Goal: Communication & Community: Answer question/provide support

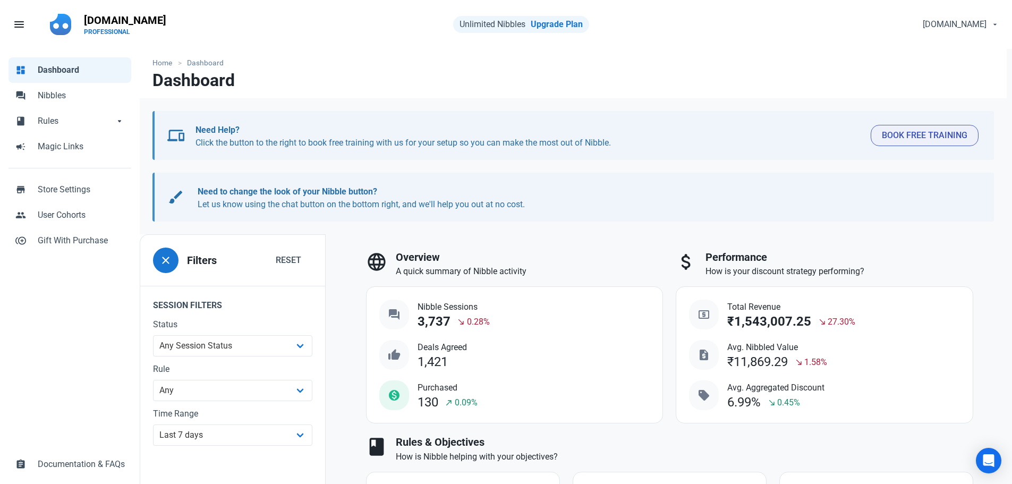
select select "7d"
click at [994, 461] on icon "Open Intercom Messenger" at bounding box center [988, 461] width 12 height 14
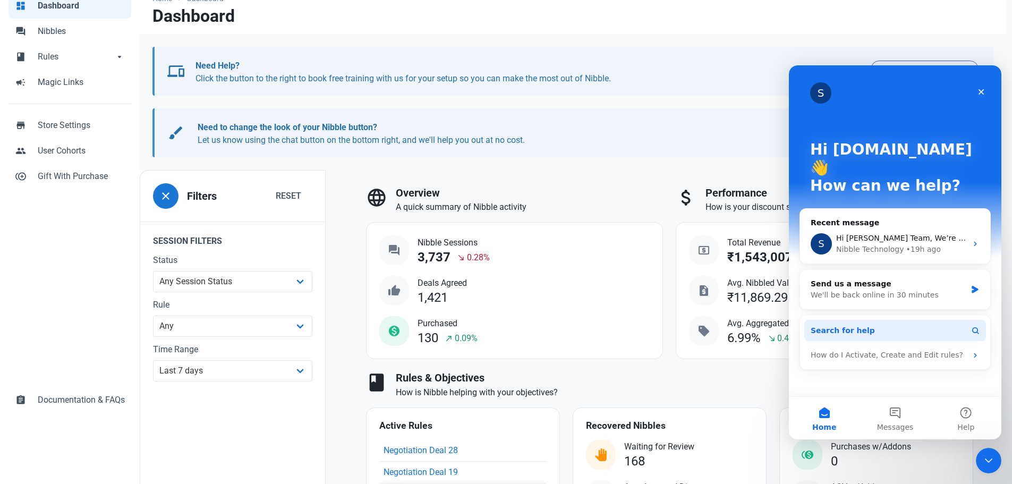
scroll to position [65, 0]
click at [893, 417] on button "Messages" at bounding box center [895, 418] width 71 height 43
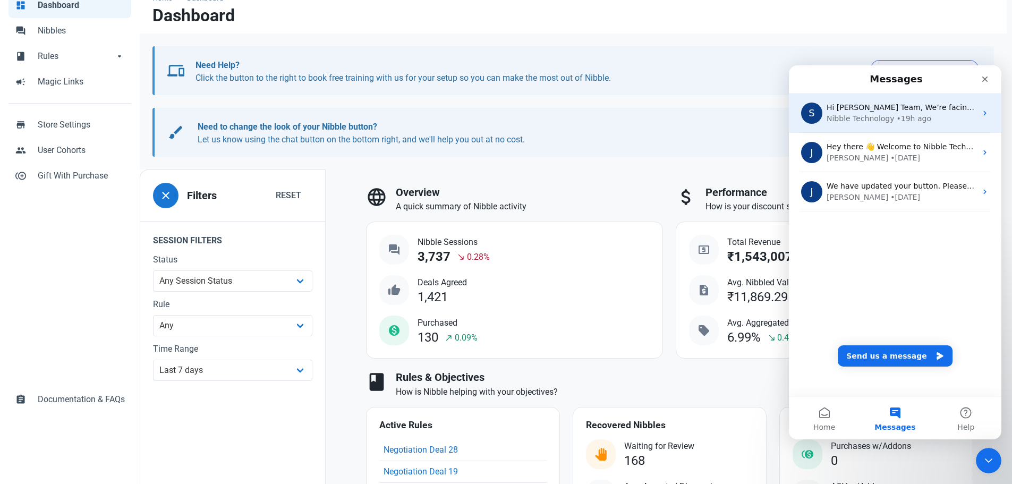
click at [856, 114] on div "Nibble Technology" at bounding box center [861, 118] width 68 height 11
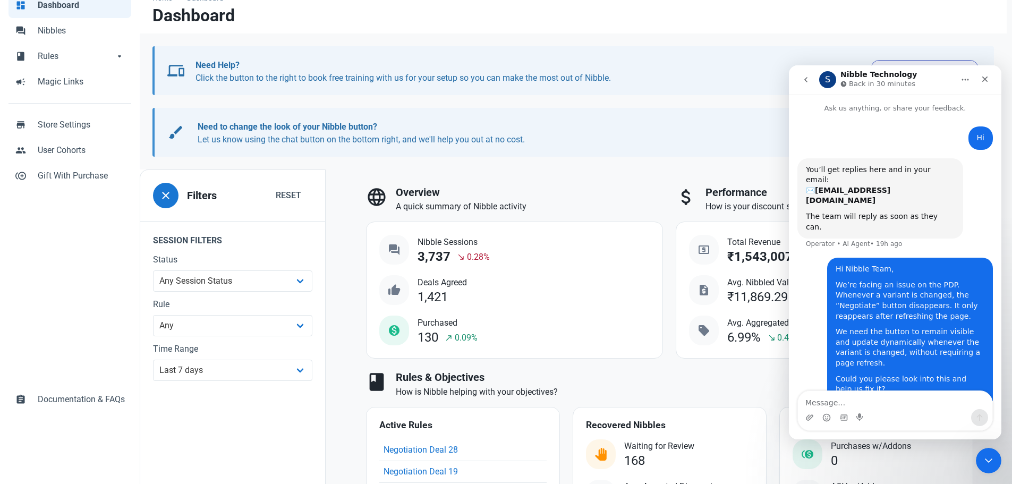
scroll to position [26, 0]
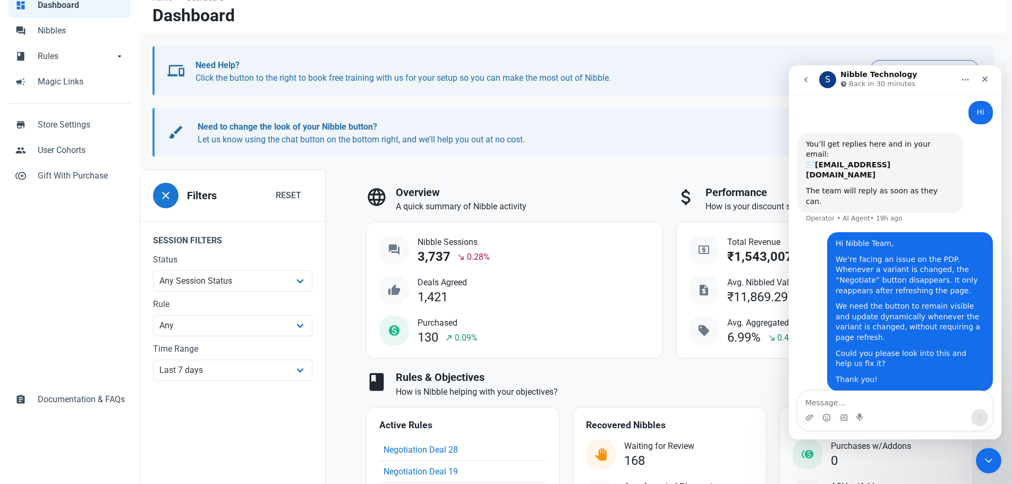
click at [805, 80] on icon "go back" at bounding box center [805, 79] width 3 height 5
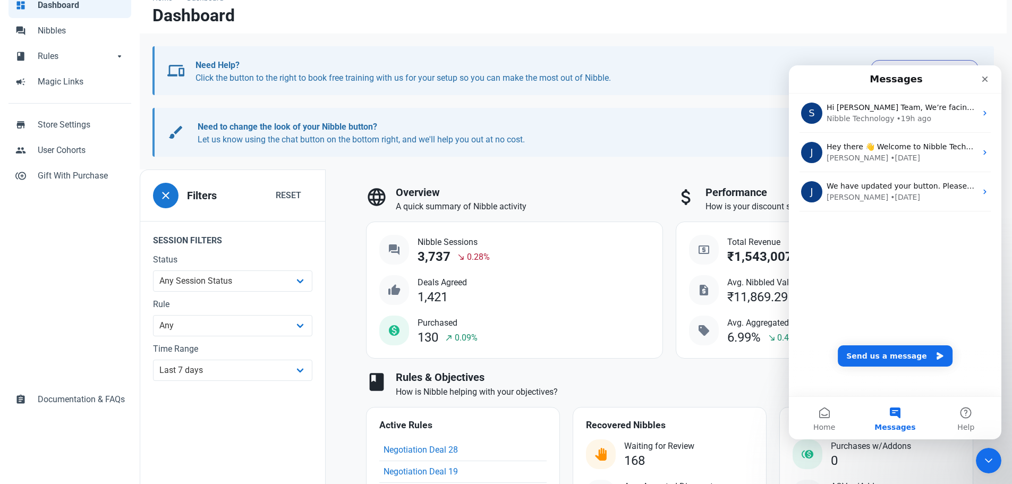
scroll to position [0, 0]
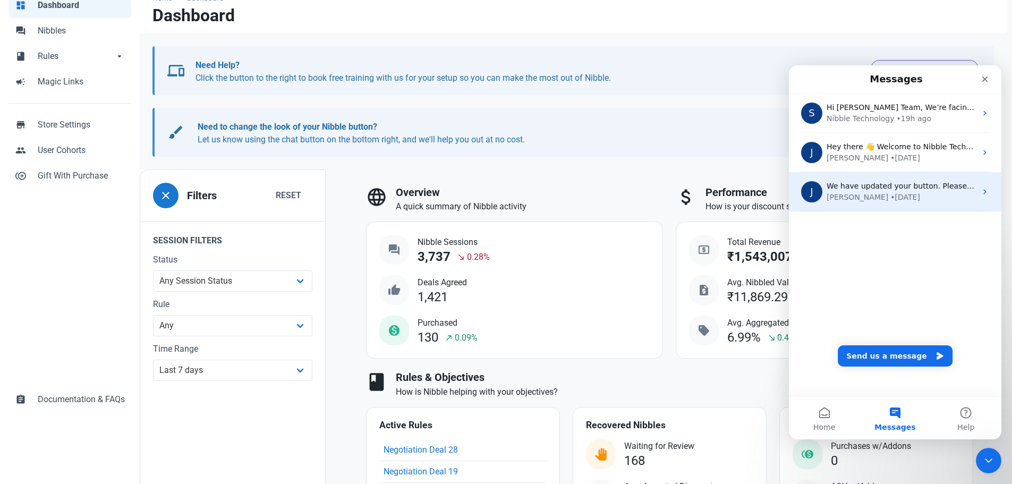
click at [872, 181] on div "We have updated your button. Please let us know if you’d like any other changes…" at bounding box center [902, 186] width 150 height 11
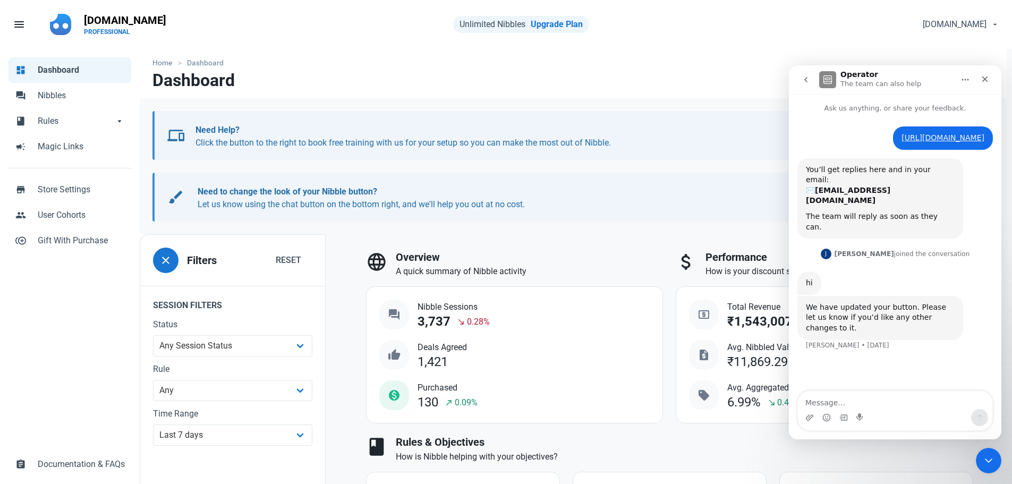
click at [809, 79] on icon "go back" at bounding box center [806, 79] width 9 height 9
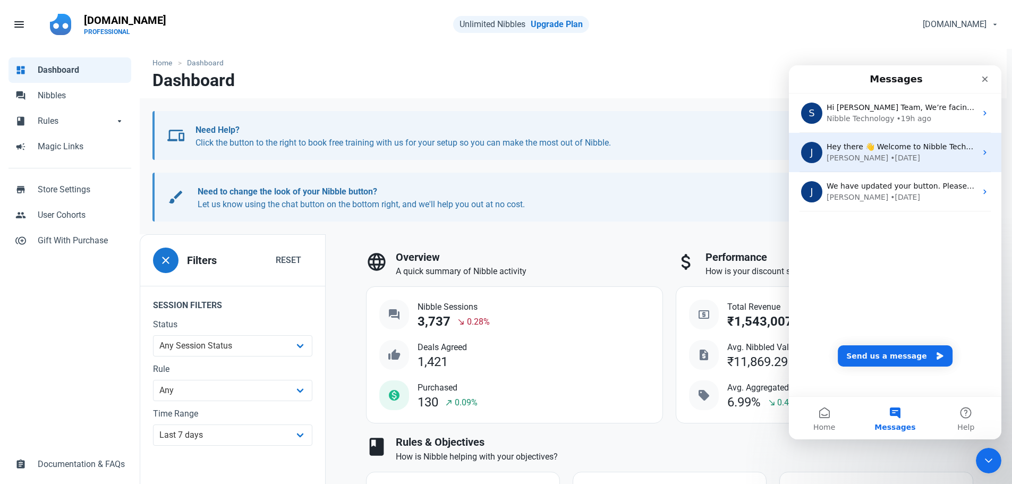
click at [892, 156] on div "[PERSON_NAME] • [DATE]" at bounding box center [902, 157] width 150 height 11
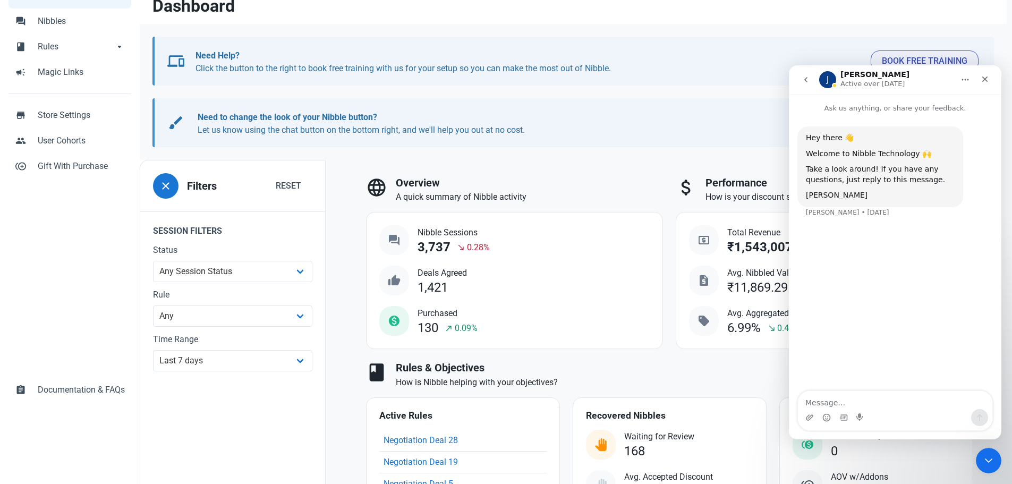
scroll to position [75, 0]
click at [807, 83] on icon "go back" at bounding box center [806, 79] width 9 height 9
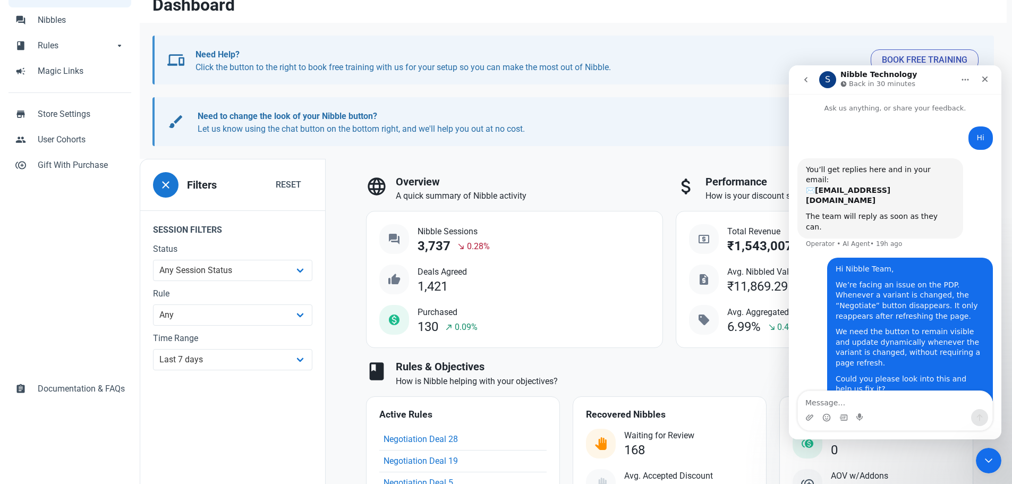
scroll to position [26, 0]
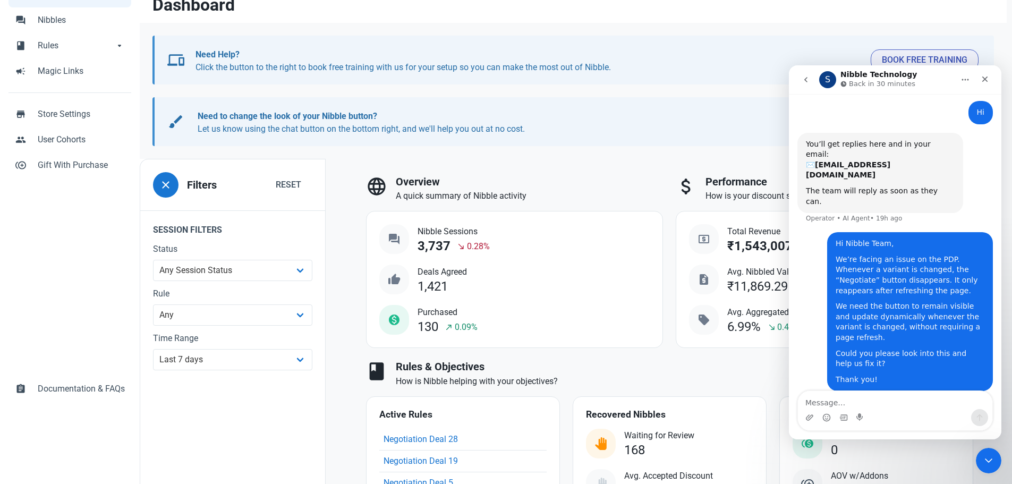
click at [887, 398] on textarea "Message…" at bounding box center [895, 400] width 194 height 18
type textarea "Hi"
